Goal: Information Seeking & Learning: Learn about a topic

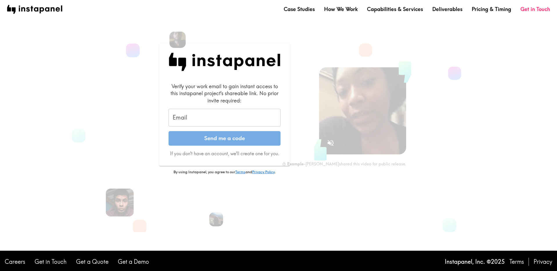
click at [190, 116] on input "Email" at bounding box center [225, 118] width 112 height 18
type input "[EMAIL_ADDRESS][DOMAIN_NAME]"
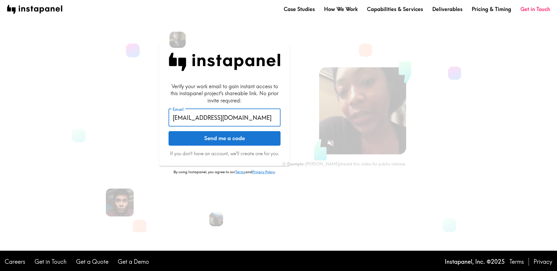
click at [209, 141] on button "Send me a code" at bounding box center [225, 138] width 112 height 15
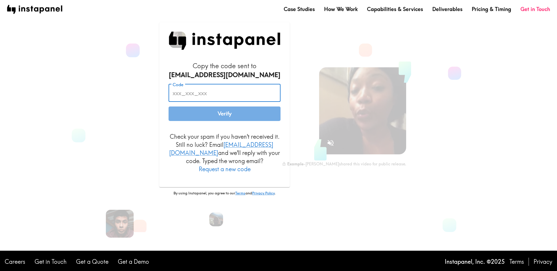
click at [249, 96] on input "Code" at bounding box center [225, 93] width 112 height 18
paste input "bNk_qHA_bkH"
type input "bNk_qHA_bkH"
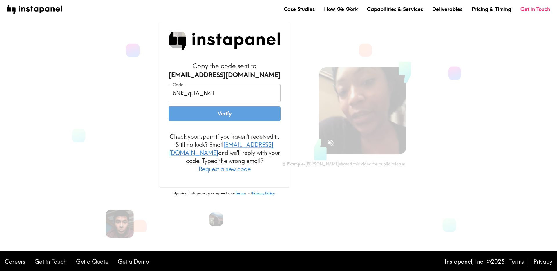
click at [259, 118] on button "Verify" at bounding box center [225, 114] width 112 height 15
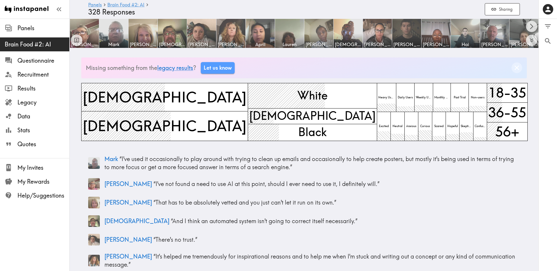
click at [516, 69] on icon "Dismiss banner" at bounding box center [517, 68] width 8 height 8
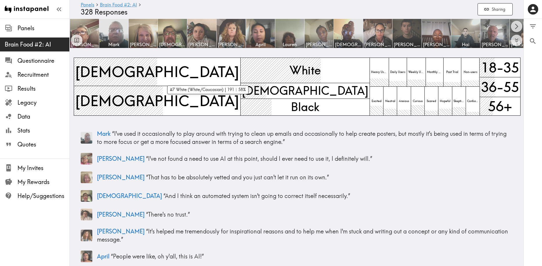
click at [241, 69] on div "White" at bounding box center [305, 70] width 129 height 26
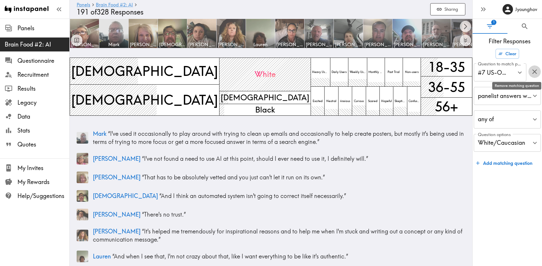
click at [534, 71] on icon "button" at bounding box center [535, 72] width 8 height 8
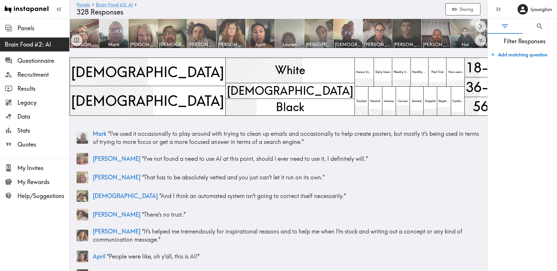
click at [289, 44] on span "Lauren" at bounding box center [289, 44] width 27 height 6
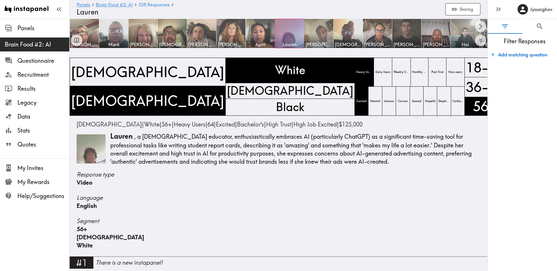
click at [291, 30] on div at bounding box center [289, 33] width 29 height 29
click at [289, 42] on span "Lauren" at bounding box center [289, 44] width 27 height 6
click at [149, 4] on span "328 Responses" at bounding box center [153, 4] width 31 height 5
